Goal: Information Seeking & Learning: Learn about a topic

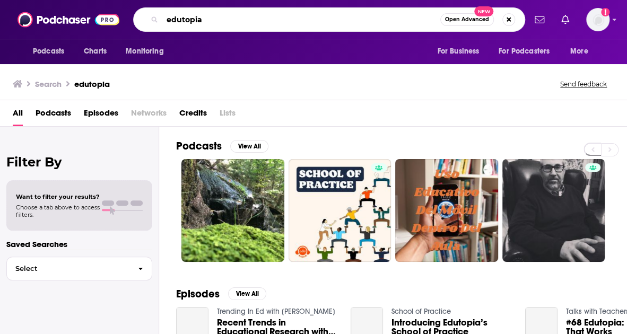
drag, startPoint x: 210, startPoint y: 19, endPoint x: 140, endPoint y: 6, distance: 71.1
click at [140, 6] on div "Podcasts Charts Monitoring edutopia Open Advanced New For Business For Podcaste…" at bounding box center [313, 19] width 627 height 39
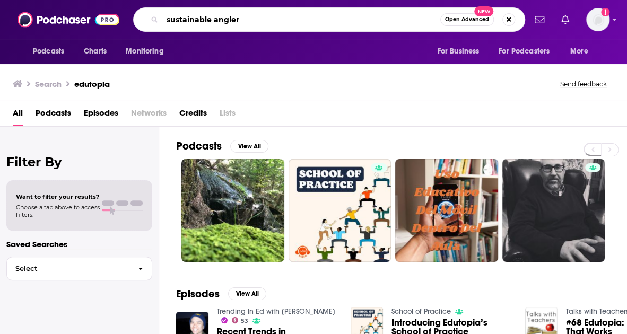
type input "sustainable angler"
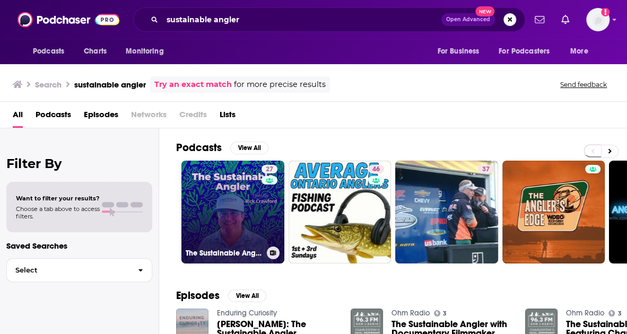
click at [224, 192] on link "27 The Sustainable Angler" at bounding box center [232, 212] width 103 height 103
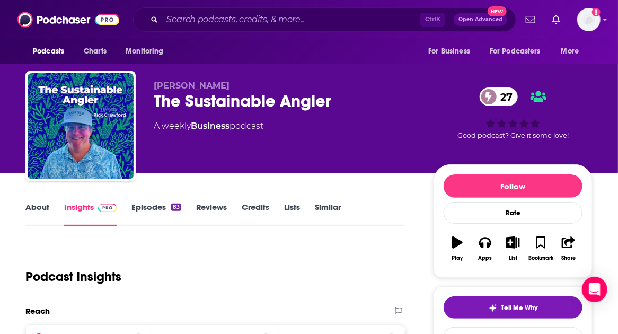
click at [321, 213] on link "Similar" at bounding box center [328, 214] width 26 height 24
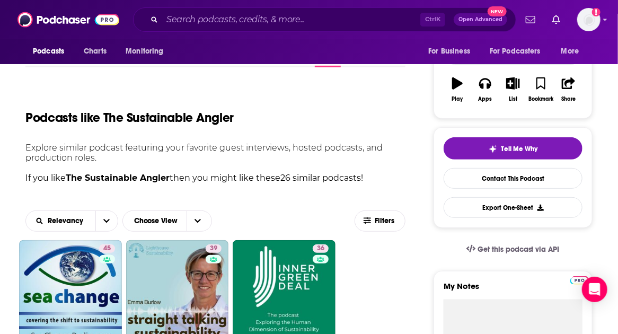
scroll to position [265, 0]
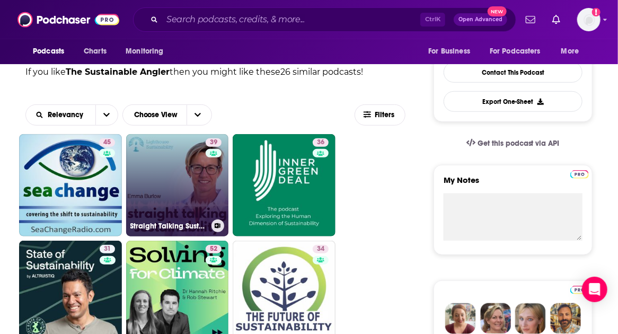
click at [191, 166] on link "39 Straight Talking Sustainability" at bounding box center [177, 185] width 103 height 103
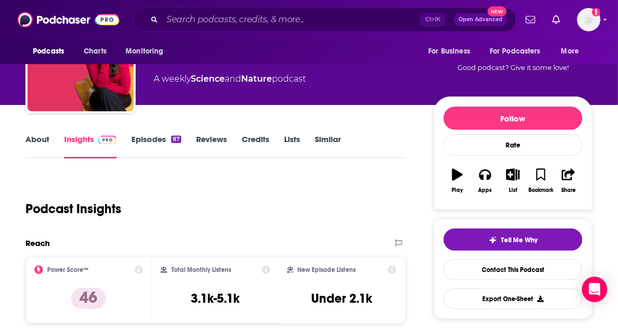
scroll to position [212, 0]
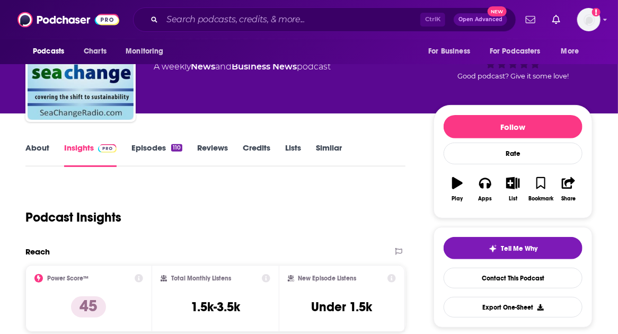
scroll to position [53, 0]
